Goal: Task Accomplishment & Management: Use online tool/utility

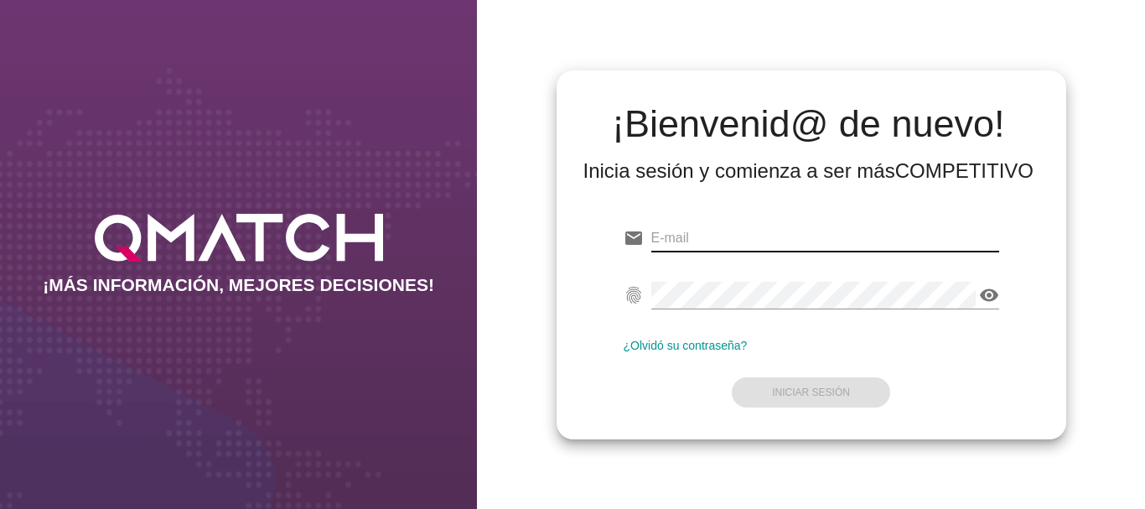
click at [701, 231] on input "email" at bounding box center [825, 238] width 348 height 27
type input "[EMAIL_ADDRESS][PERSON_NAME][DOMAIN_NAME]"
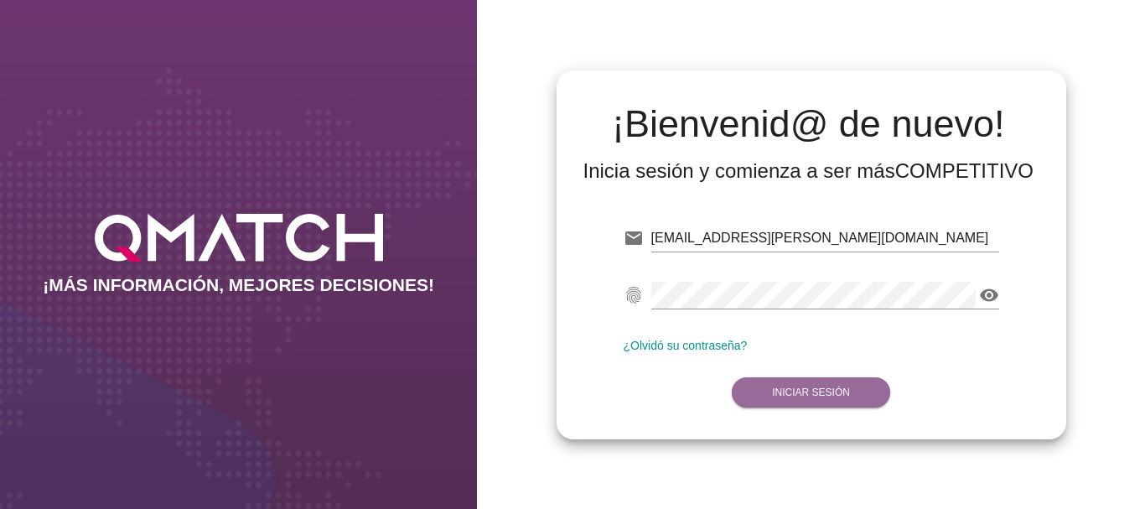
click at [826, 387] on strong "Iniciar Sesión" at bounding box center [811, 393] width 78 height 12
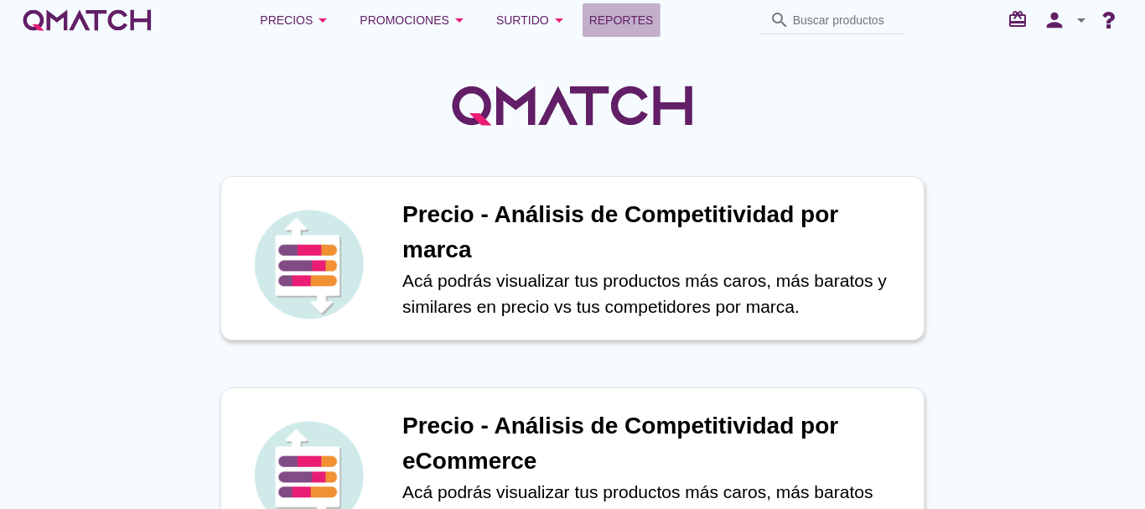
click at [627, 23] on span "Reportes" at bounding box center [621, 20] width 65 height 20
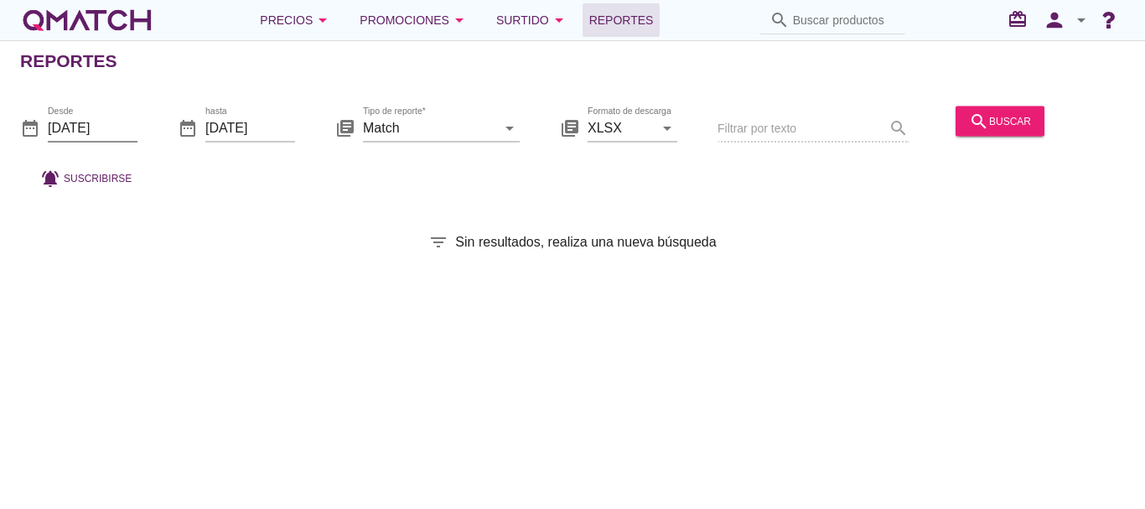
click at [81, 128] on input "[DATE]" at bounding box center [93, 127] width 90 height 27
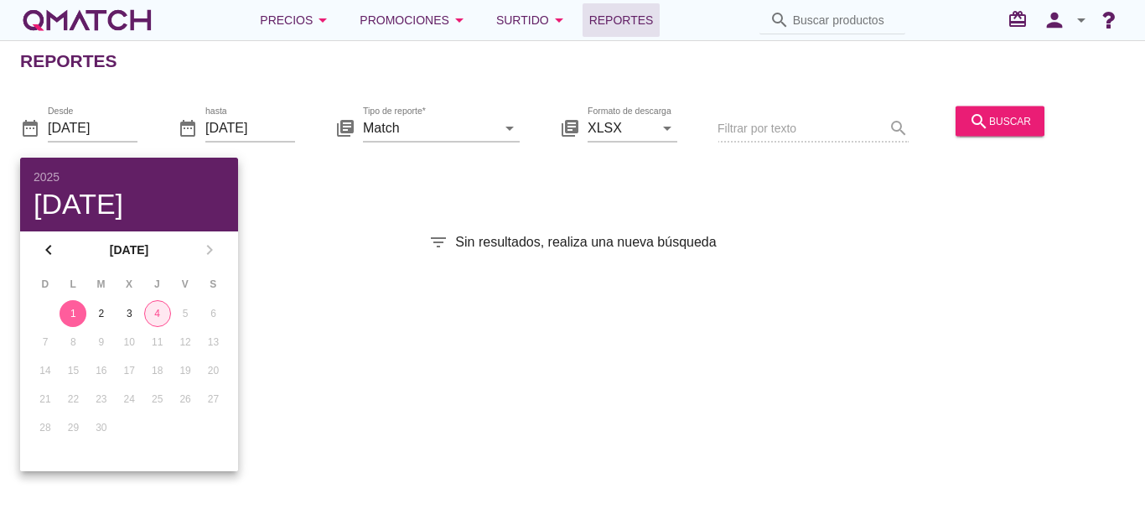
click at [162, 314] on div "4" at bounding box center [157, 313] width 25 height 15
type input "[DATE]"
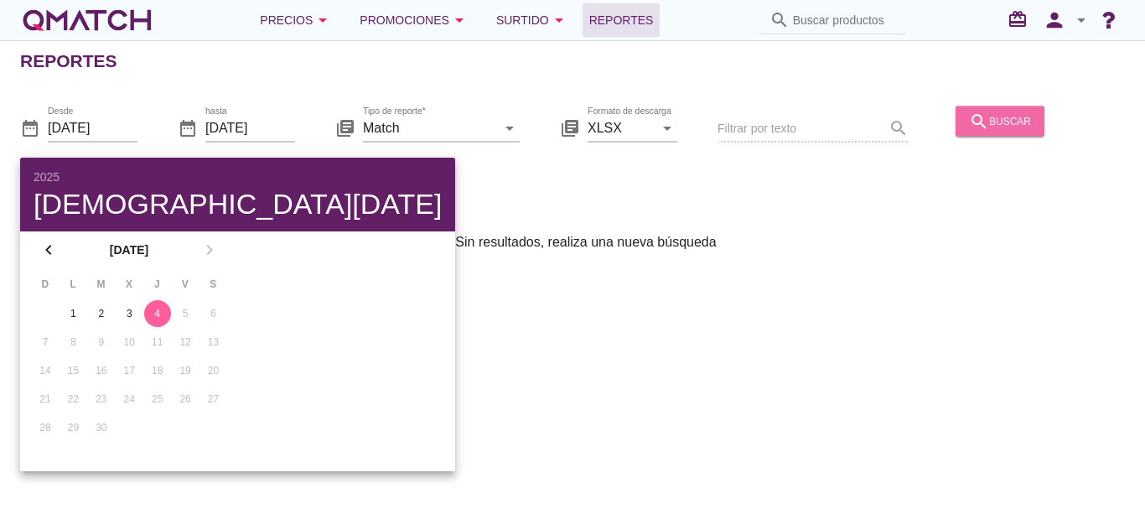
click at [1003, 120] on div "search buscar" at bounding box center [1000, 121] width 62 height 20
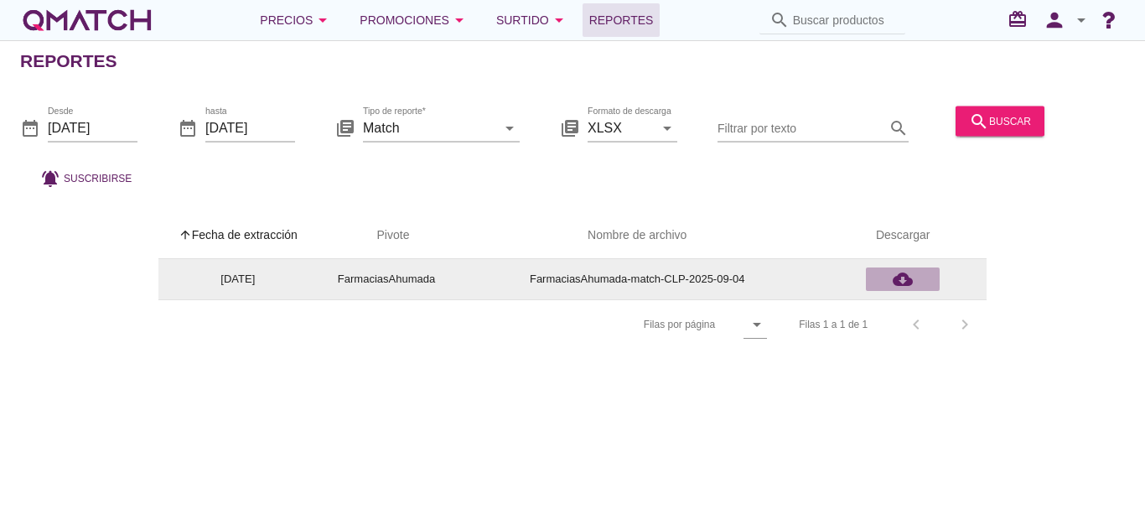
click at [903, 279] on icon "cloud_download" at bounding box center [903, 279] width 20 height 20
